Goal: Find contact information: Find contact information

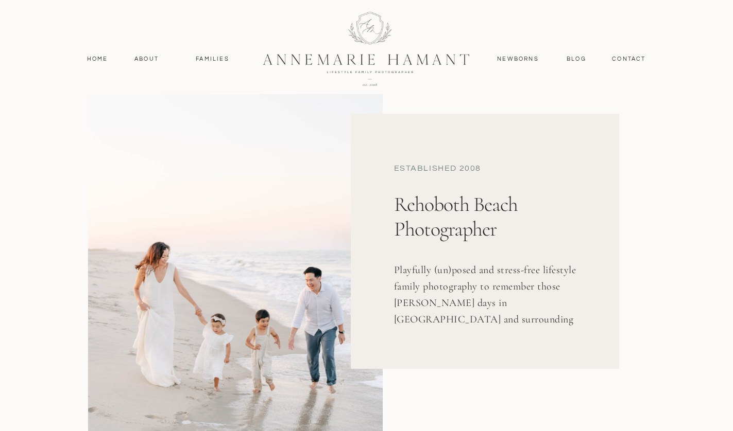
scroll to position [8, 0]
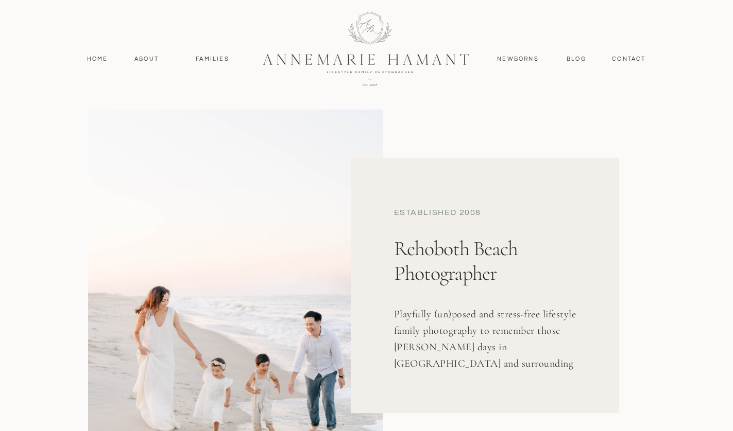
click at [455, 240] on h1 "Rehoboth Beach Photographer" at bounding box center [496, 280] width 204 height 89
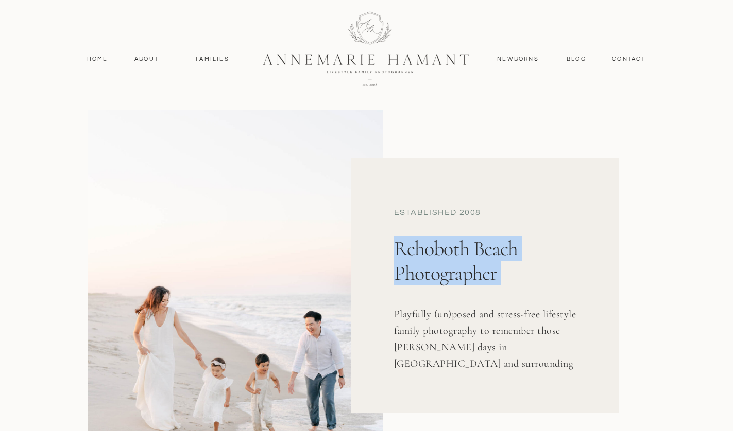
click at [455, 240] on h1 "Rehoboth Beach Photographer" at bounding box center [496, 280] width 204 height 89
click at [475, 256] on h1 "Rehoboth Beach Photographer" at bounding box center [496, 280] width 204 height 89
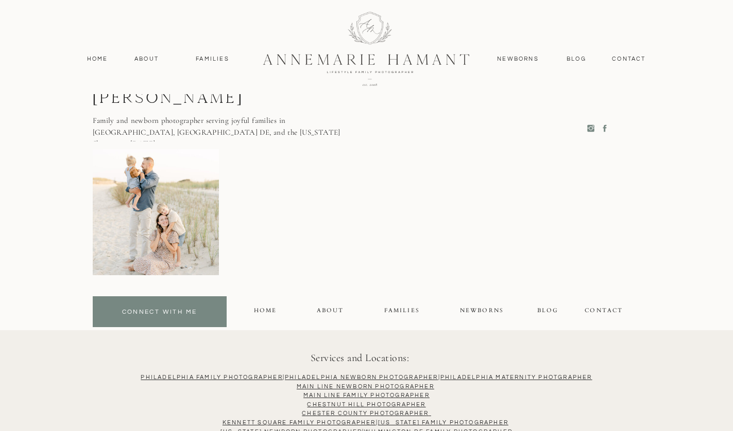
scroll to position [4702, 0]
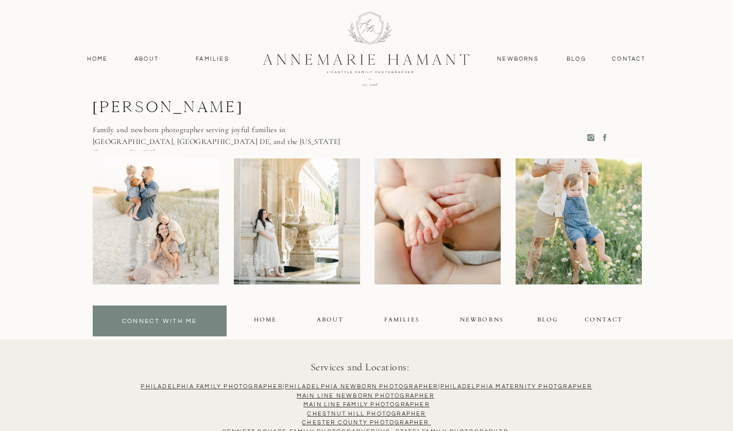
click at [590, 134] on icon at bounding box center [590, 137] width 9 height 15
click at [389, 197] on div at bounding box center [437, 222] width 126 height 126
click at [420, 186] on div at bounding box center [437, 222] width 126 height 126
click at [414, 188] on div at bounding box center [437, 222] width 126 height 126
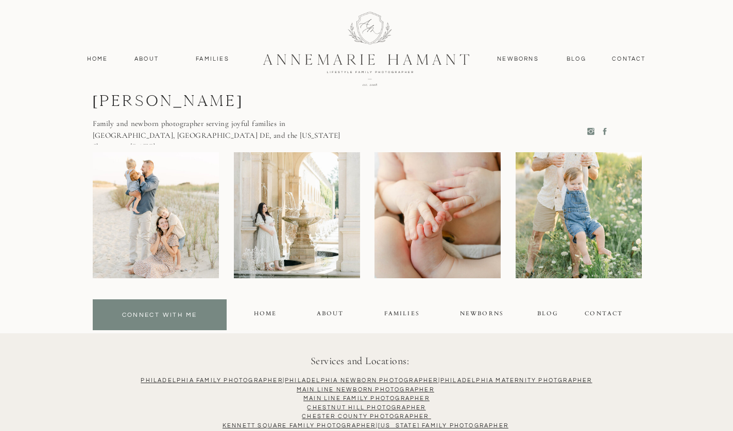
scroll to position [4533, 0]
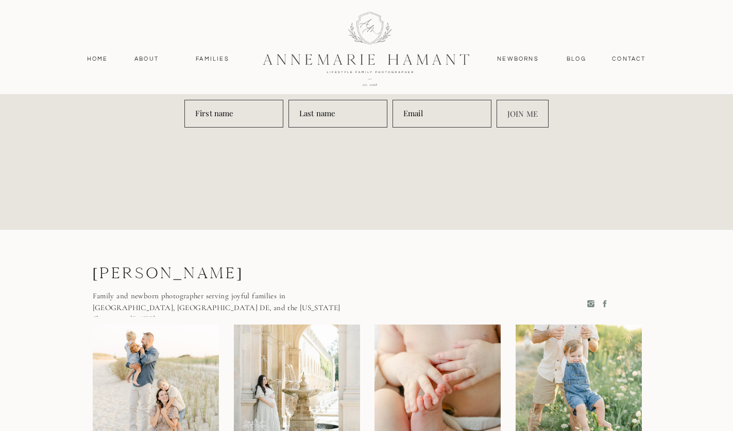
drag, startPoint x: 301, startPoint y: 266, endPoint x: 90, endPoint y: 270, distance: 211.1
copy div "→ [PERSON_NAME]"
